Goal: Information Seeking & Learning: Learn about a topic

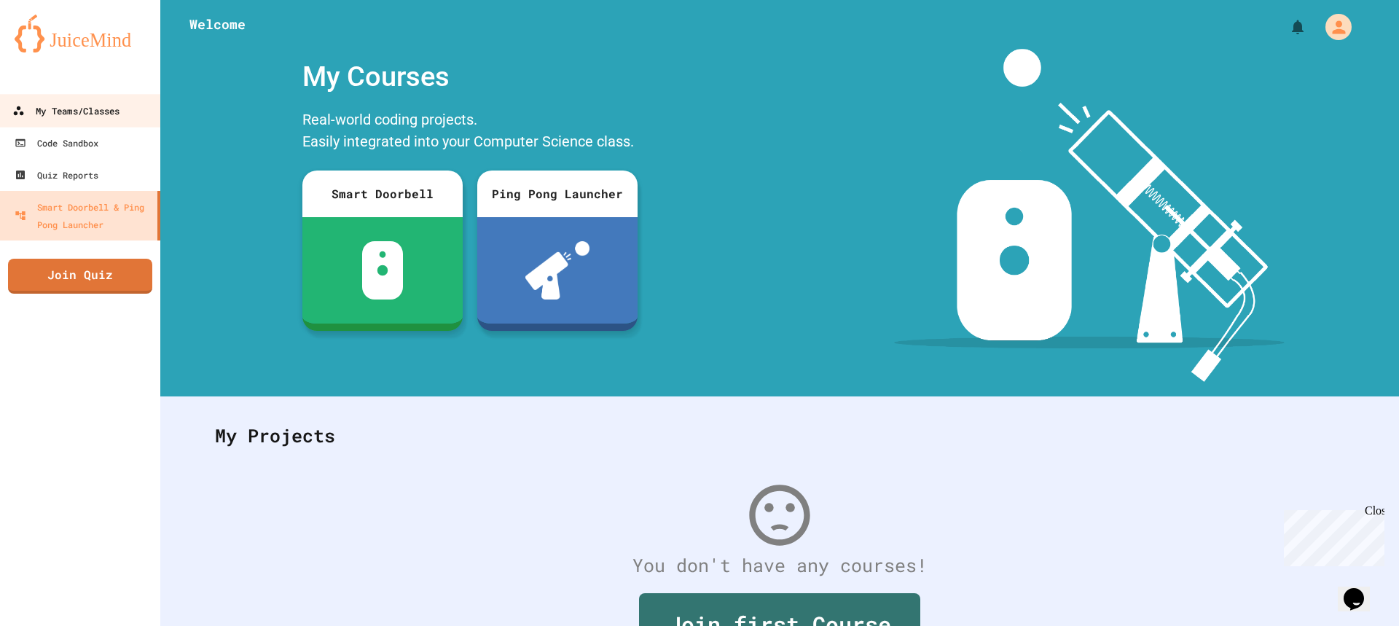
click at [109, 122] on link "My Teams/Classes" at bounding box center [80, 110] width 165 height 33
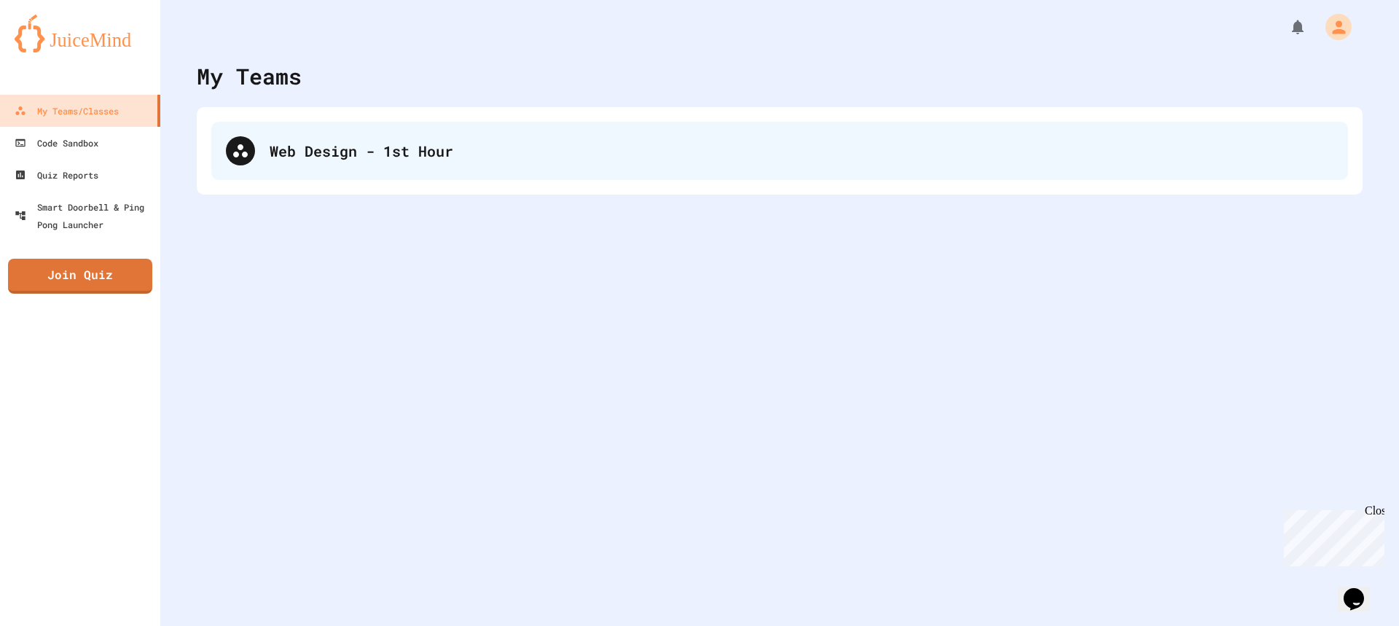
click at [310, 136] on div "Web Design - 1st Hour" at bounding box center [779, 151] width 1137 height 58
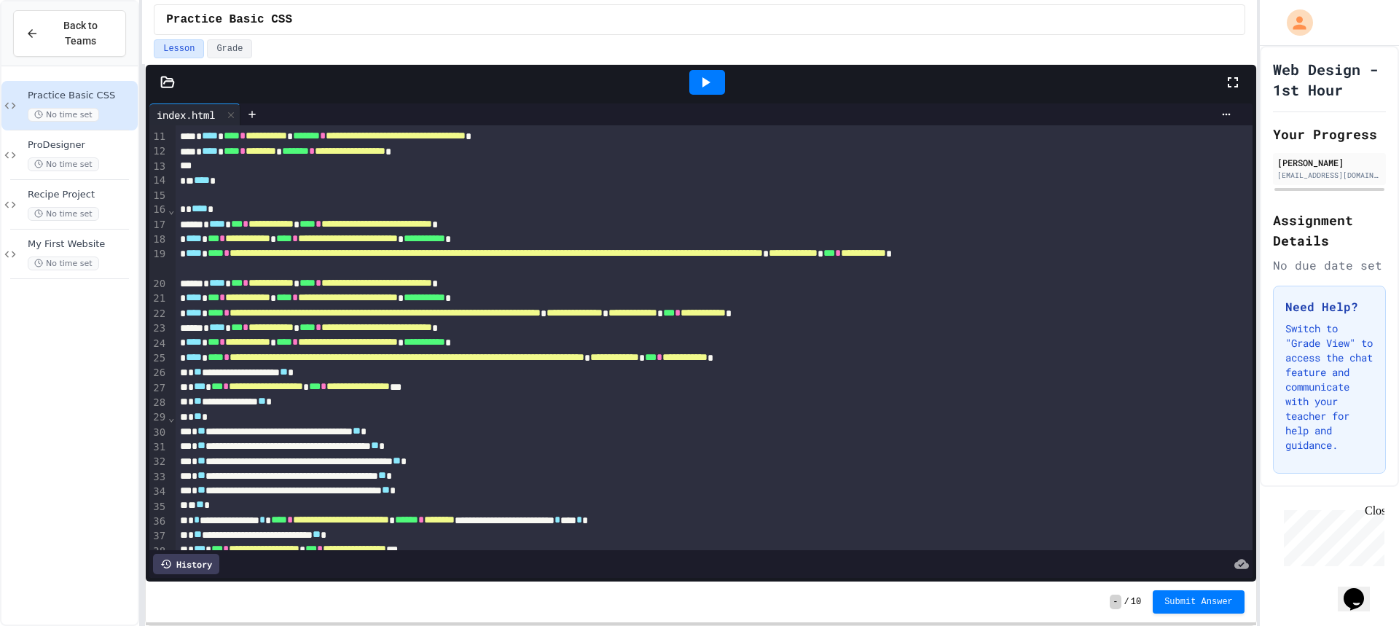
scroll to position [73, 0]
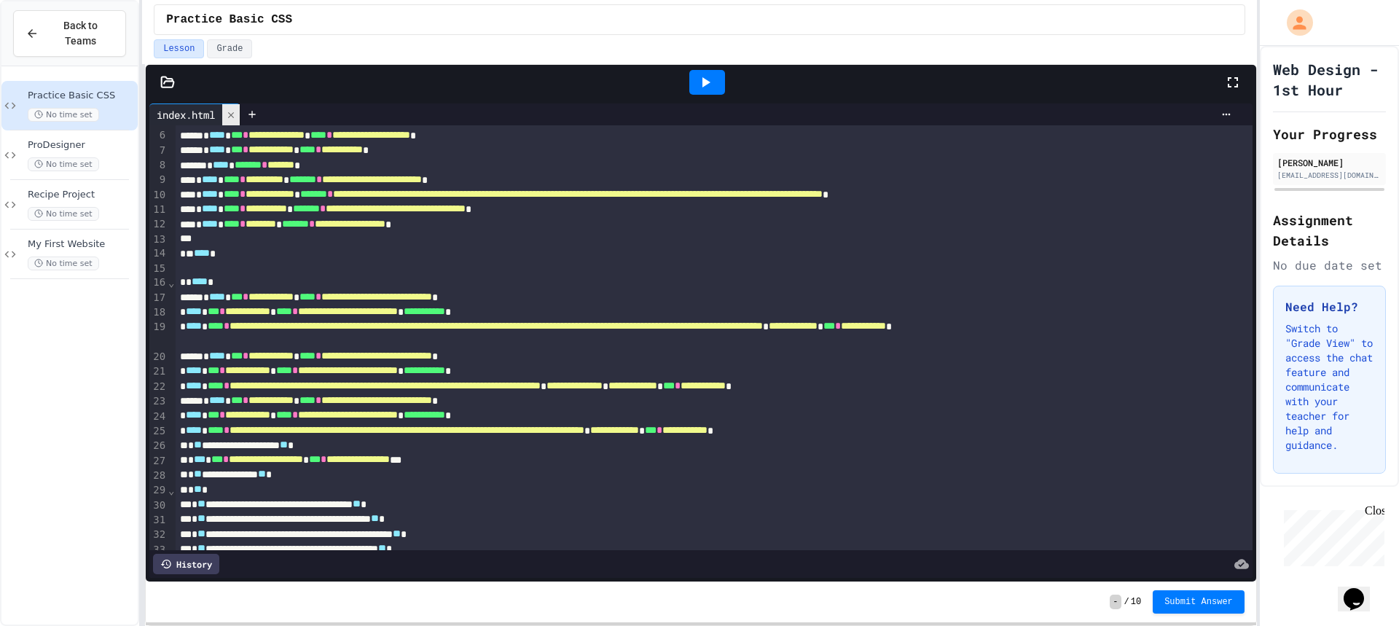
click at [240, 114] on div at bounding box center [230, 114] width 17 height 21
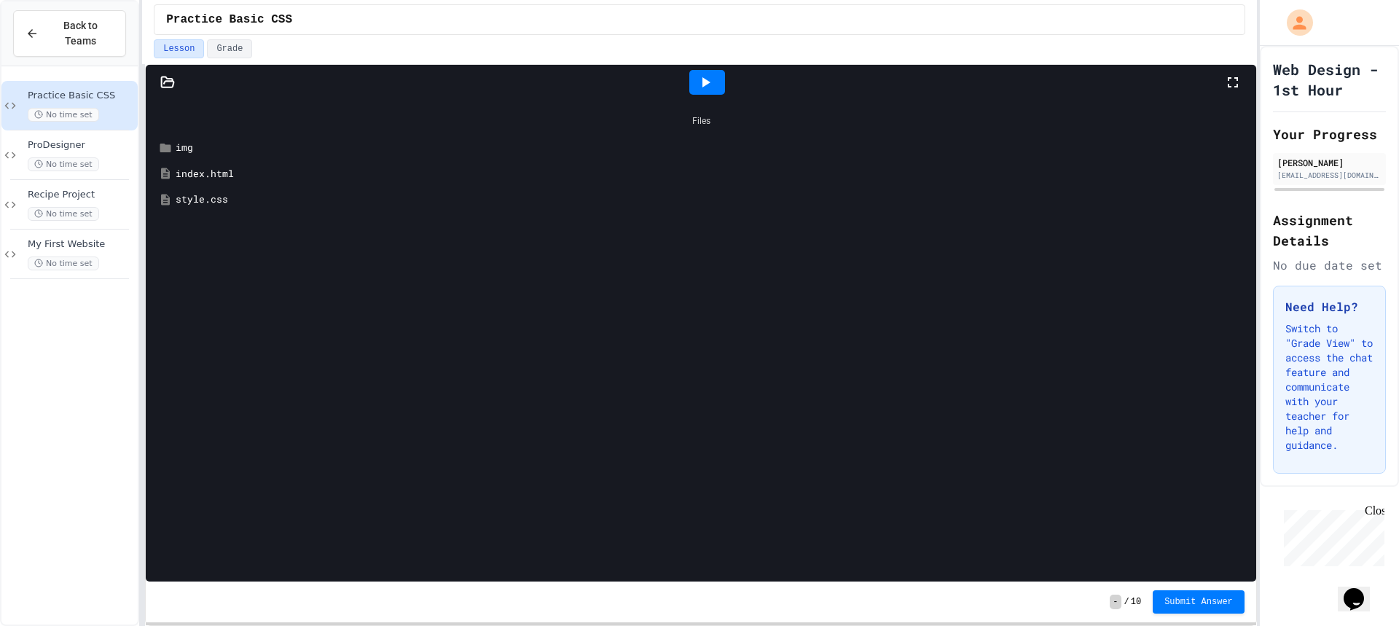
click at [180, 179] on div "index.html" at bounding box center [712, 174] width 1072 height 15
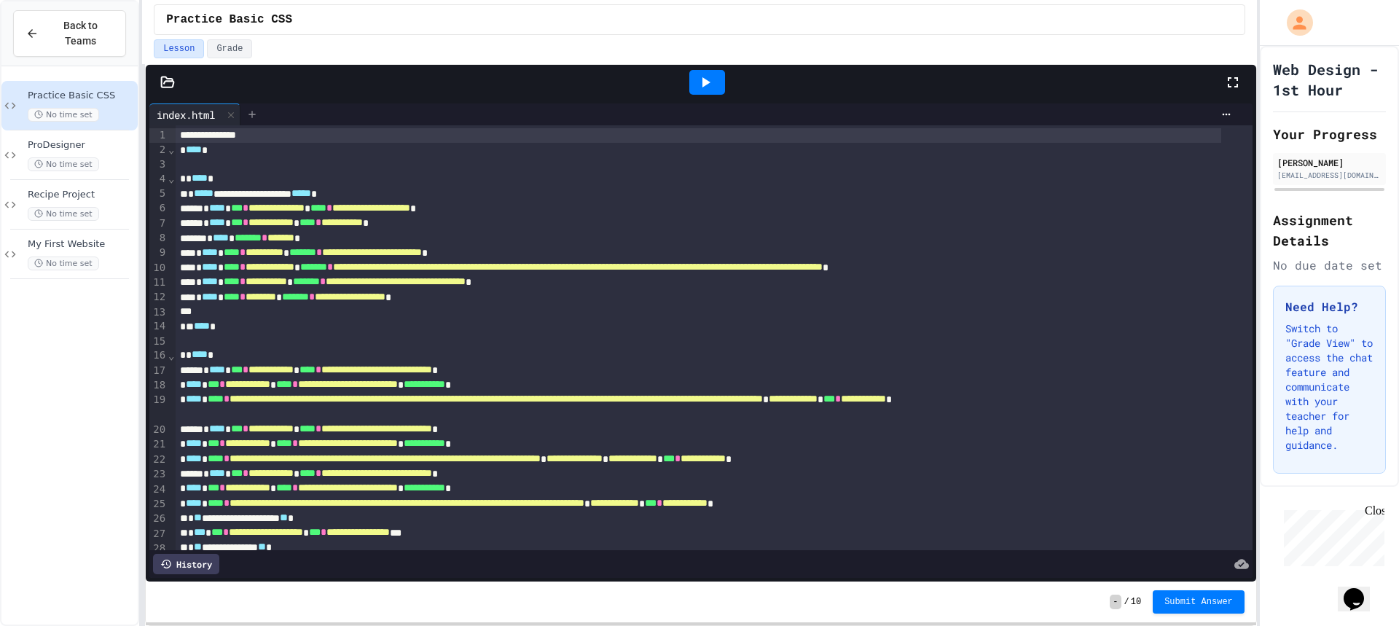
click at [256, 114] on icon at bounding box center [252, 114] width 7 height 7
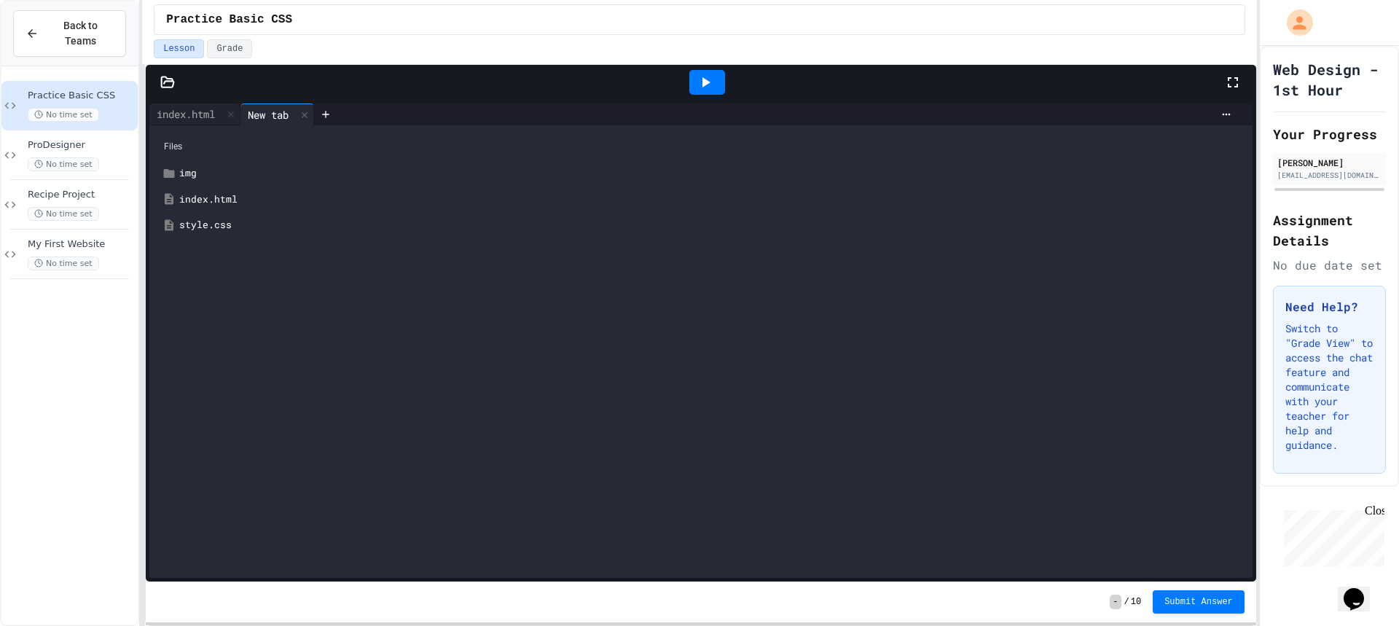
click at [198, 230] on div "style.css" at bounding box center [711, 225] width 1065 height 15
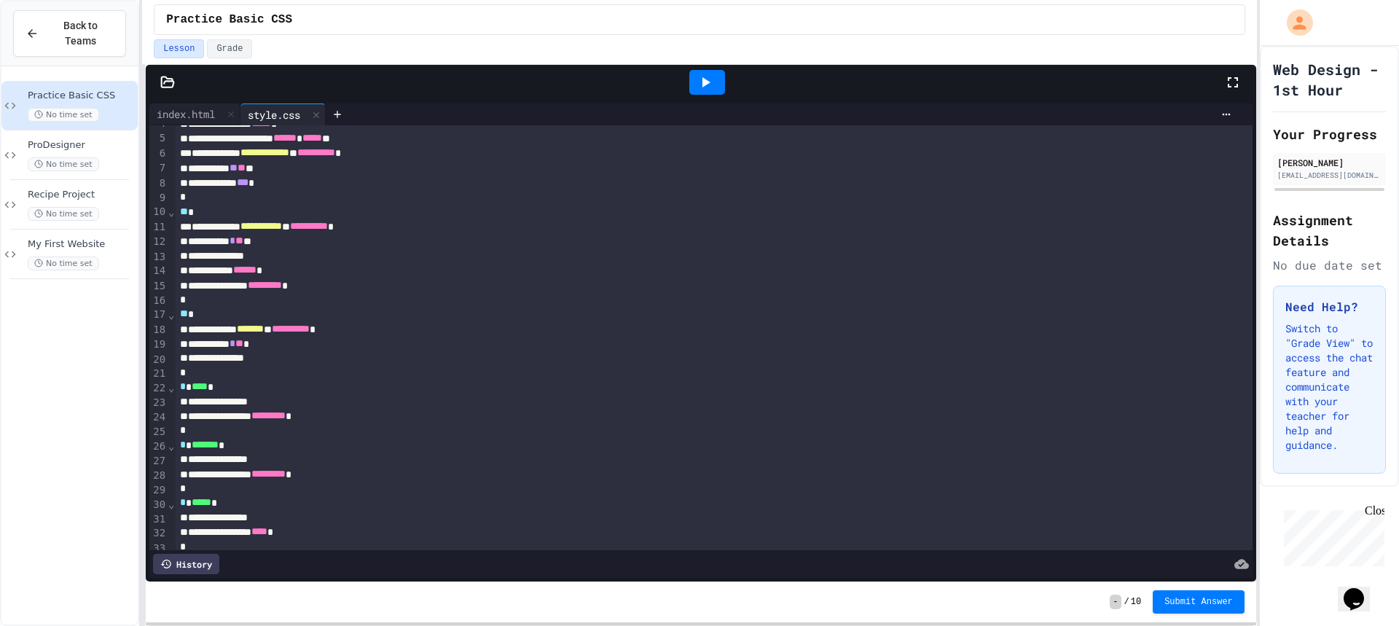
scroll to position [0, 0]
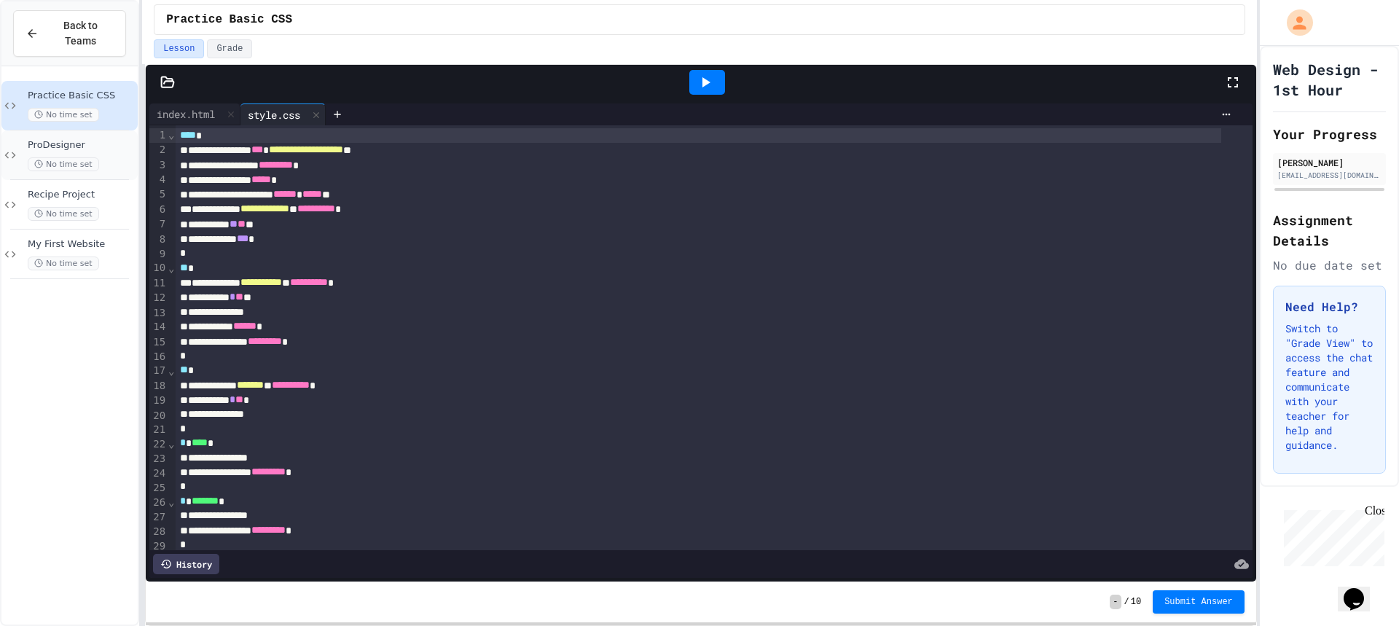
click at [88, 157] on span "No time set" at bounding box center [63, 164] width 71 height 14
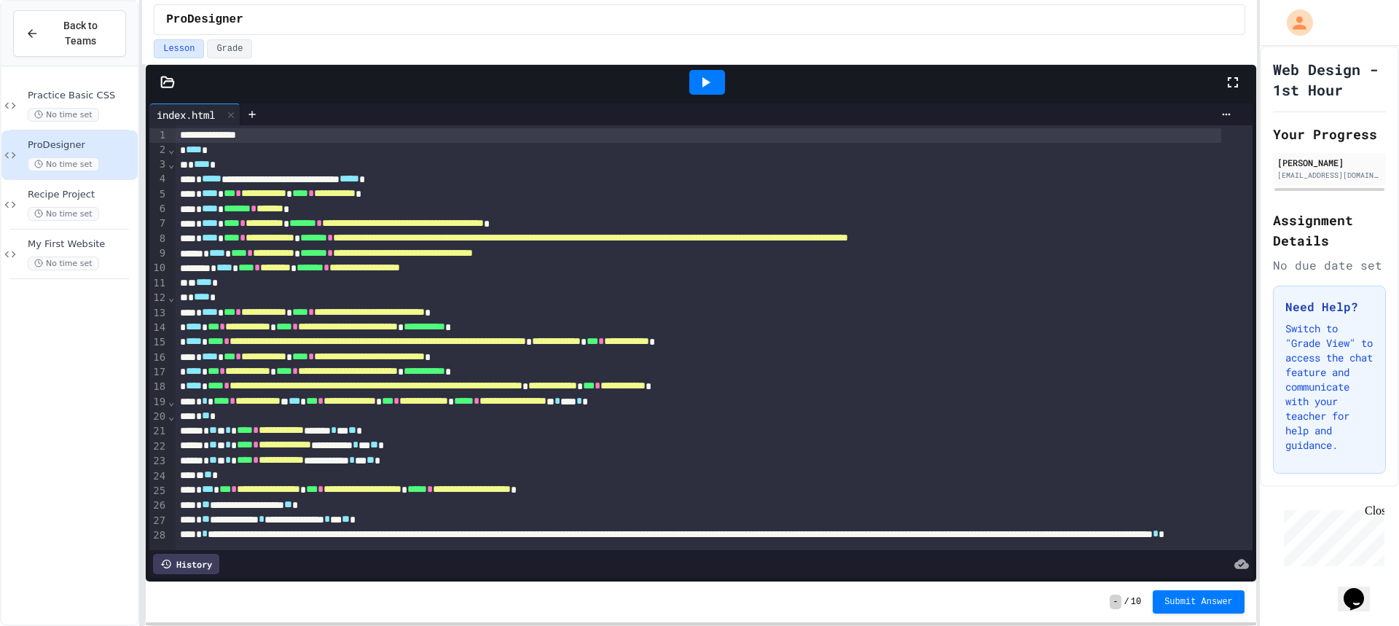
click at [255, 101] on div at bounding box center [706, 82] width 1035 height 39
click at [254, 109] on icon at bounding box center [252, 115] width 12 height 12
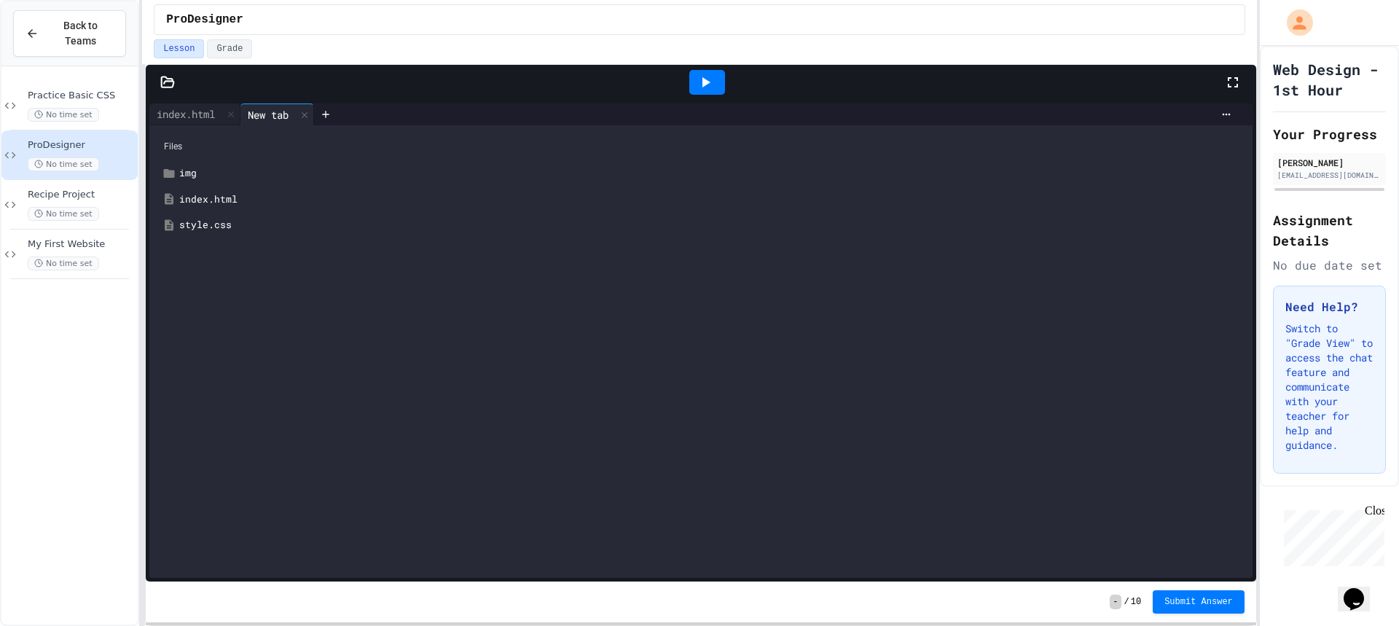
click at [219, 227] on div "style.css" at bounding box center [711, 225] width 1065 height 15
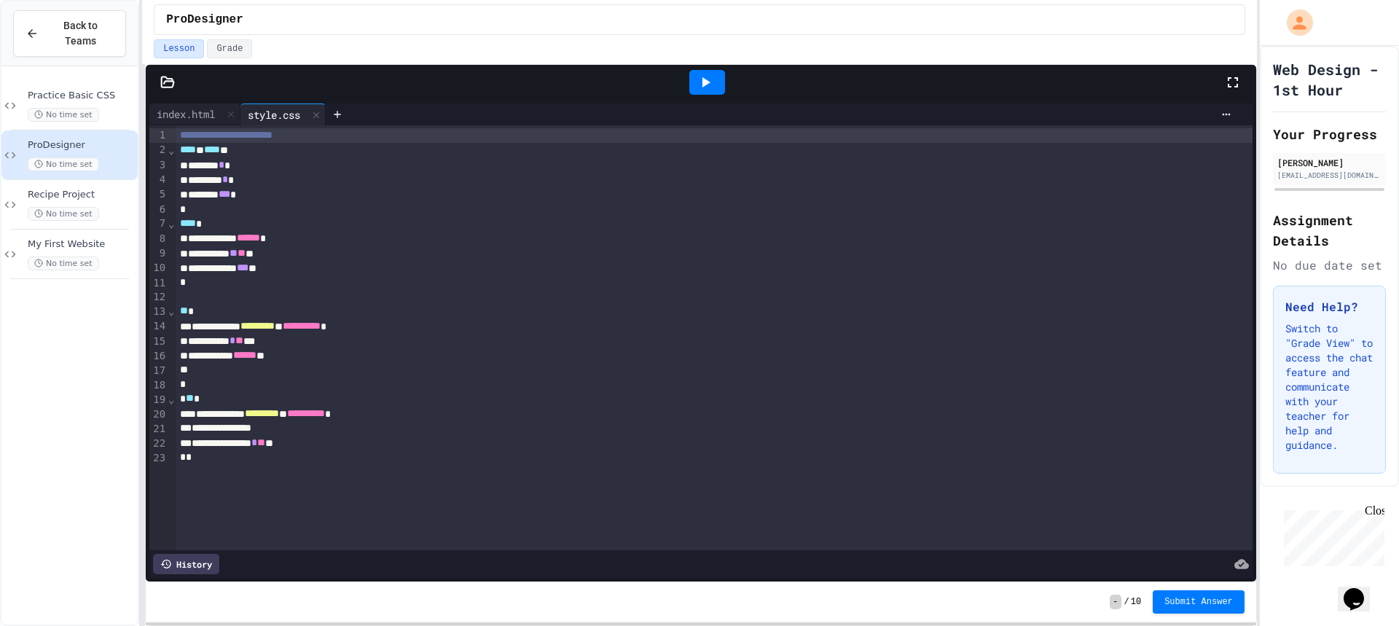
click at [235, 344] on span "*" at bounding box center [233, 340] width 6 height 10
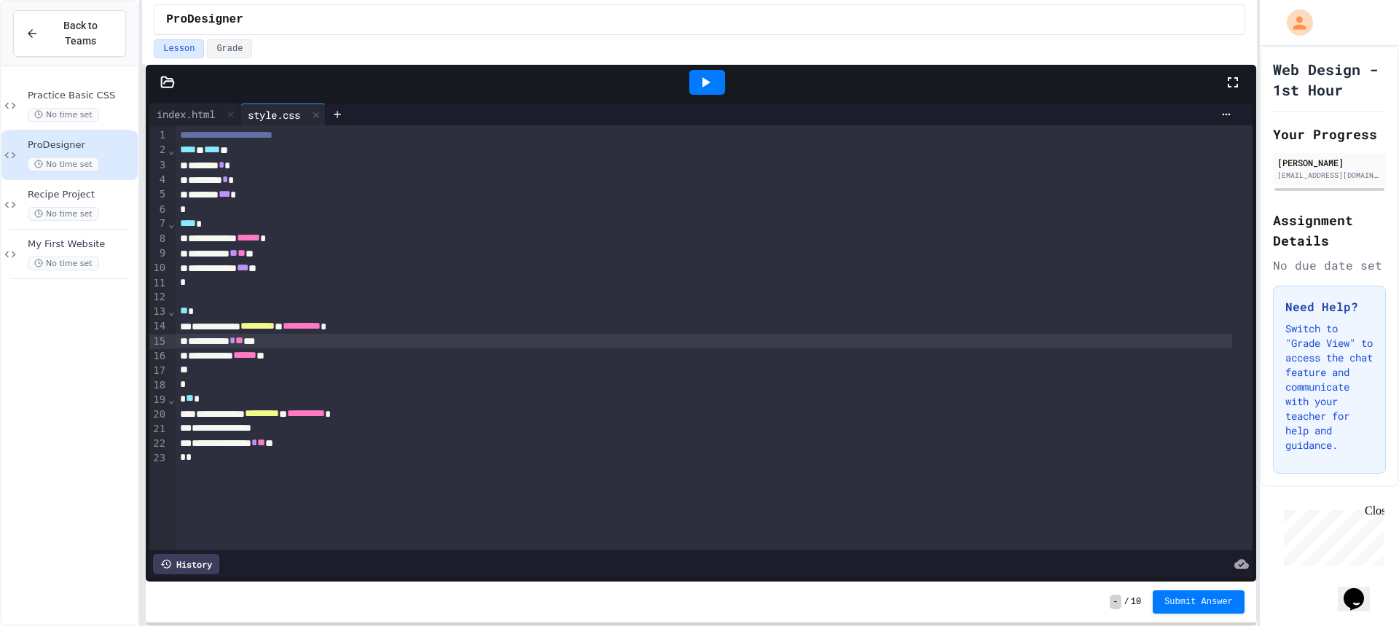
click at [243, 345] on span "**" at bounding box center [239, 340] width 8 height 10
click at [712, 79] on icon at bounding box center [705, 82] width 17 height 17
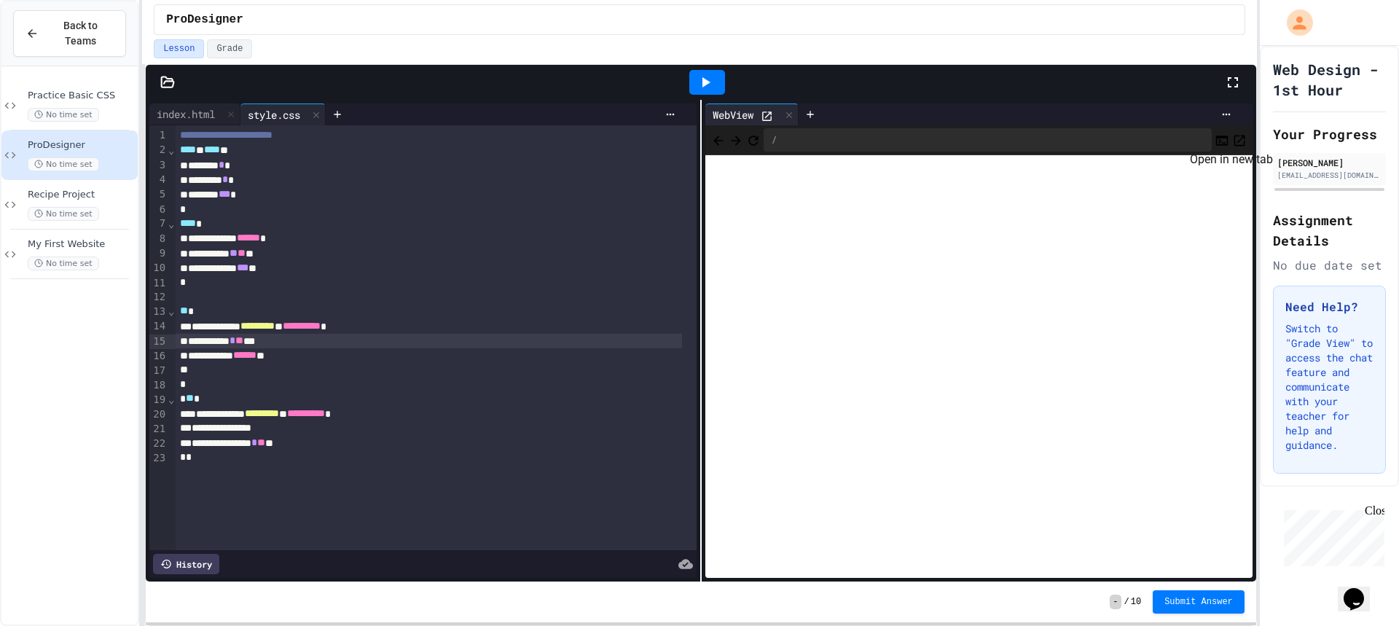
click at [1234, 135] on icon "Open in new tab" at bounding box center [1239, 140] width 11 height 11
